Goal: Register for event/course

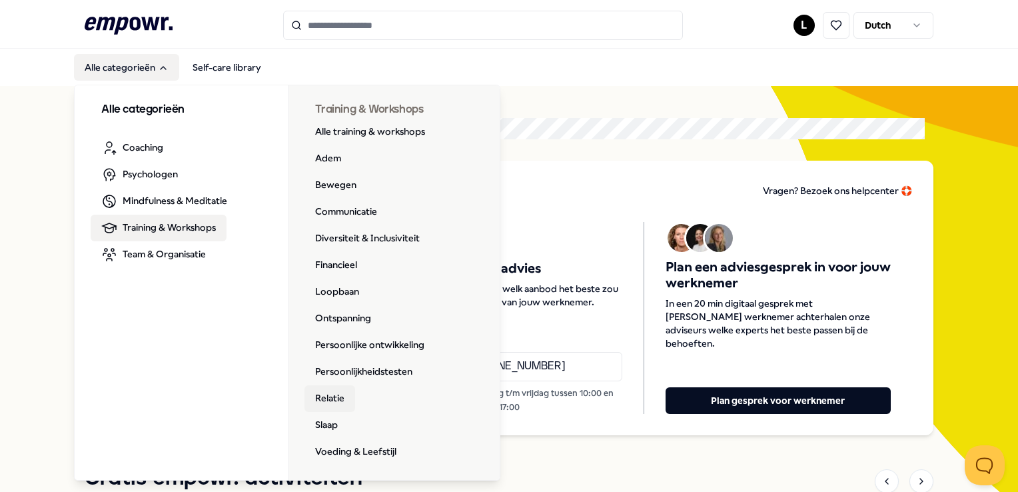
click at [333, 397] on link "Relatie" at bounding box center [329, 398] width 51 height 27
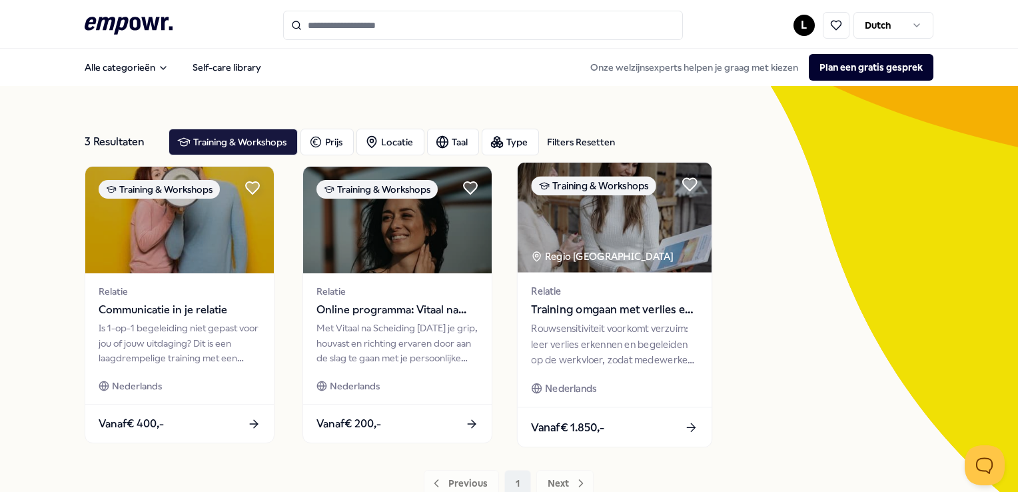
click at [615, 314] on span "Training omgaan met verlies en rouw" at bounding box center [614, 309] width 167 height 17
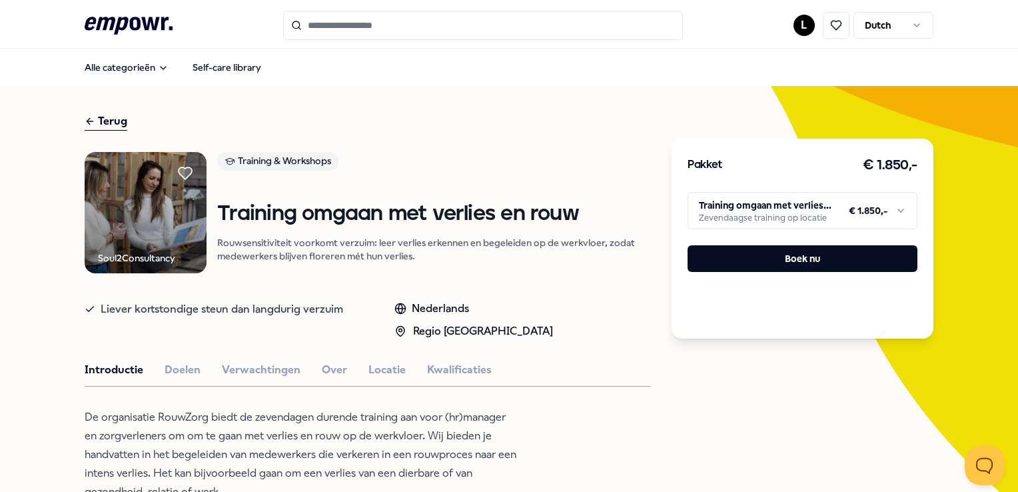
click at [117, 119] on div "Terug" at bounding box center [106, 122] width 43 height 18
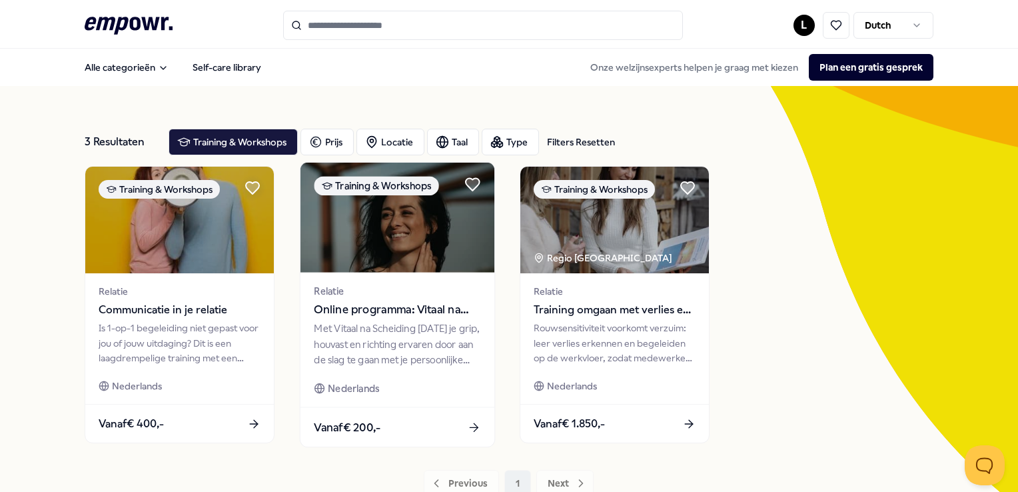
click at [408, 236] on img at bounding box center [397, 218] width 194 height 110
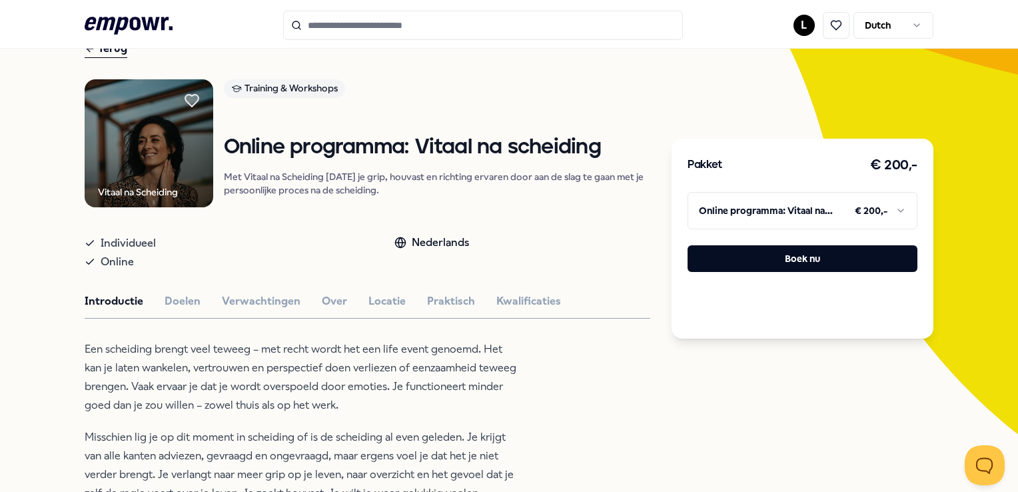
scroll to position [67, 0]
